Goal: Information Seeking & Learning: Learn about a topic

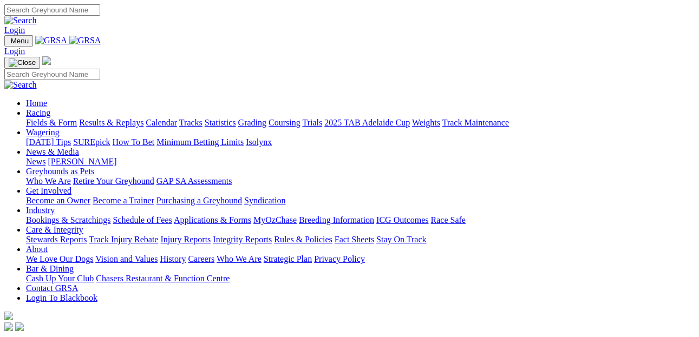
click at [50, 108] on link "Racing" at bounding box center [38, 112] width 24 height 9
click at [36, 118] on link "Fields & Form" at bounding box center [51, 122] width 51 height 9
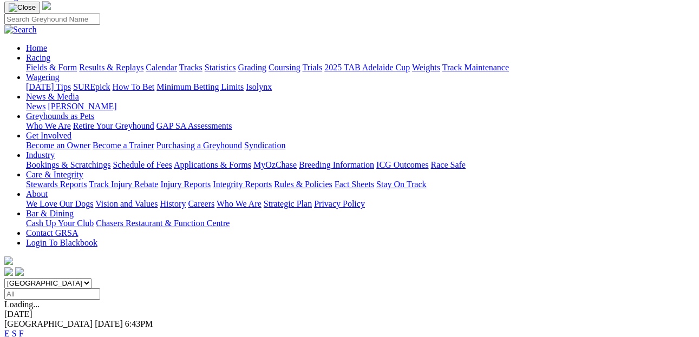
scroll to position [74, 0]
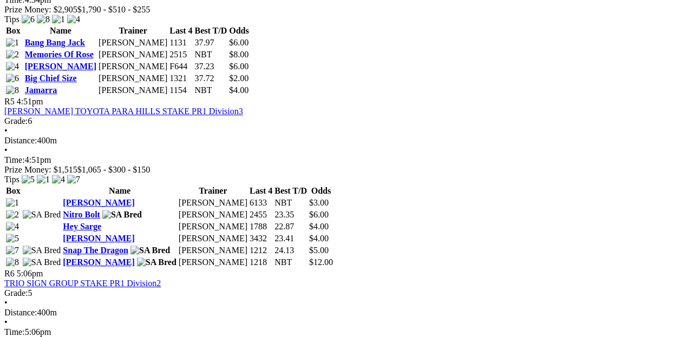
scroll to position [1091, 0]
